Goal: Task Accomplishment & Management: Manage account settings

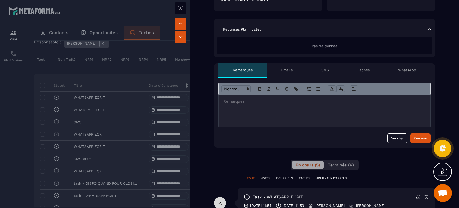
scroll to position [179, 0]
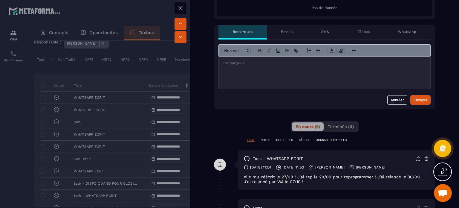
click at [410, 159] on div "task - WHATSAPP ECRIT" at bounding box center [336, 159] width 185 height 6
click at [416, 158] on icon at bounding box center [418, 158] width 4 height 4
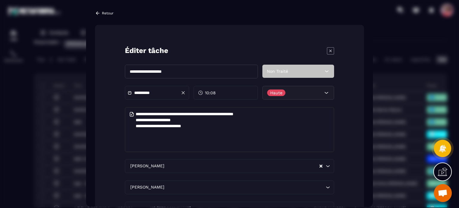
drag, startPoint x: 145, startPoint y: 72, endPoint x: 144, endPoint y: 87, distance: 15.3
click at [145, 74] on input "**********" at bounding box center [191, 72] width 133 height 14
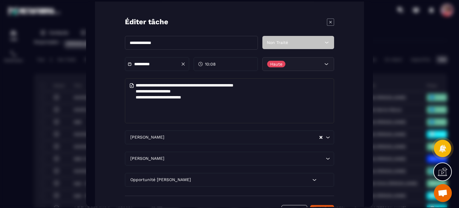
scroll to position [59, 0]
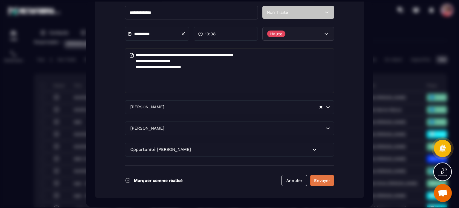
type input "**********"
click at [316, 183] on button "Envoyer" at bounding box center [323, 180] width 24 height 11
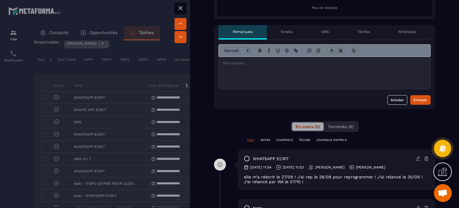
click at [179, 8] on icon at bounding box center [180, 7] width 7 height 7
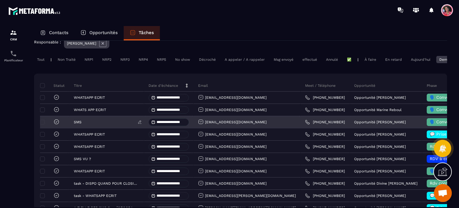
click at [113, 124] on div "SMS" at bounding box center [107, 122] width 66 height 4
click at [72, 123] on div "SMS" at bounding box center [106, 122] width 75 height 12
click at [75, 124] on p "SMS" at bounding box center [78, 122] width 8 height 4
